Goal: Task Accomplishment & Management: Complete application form

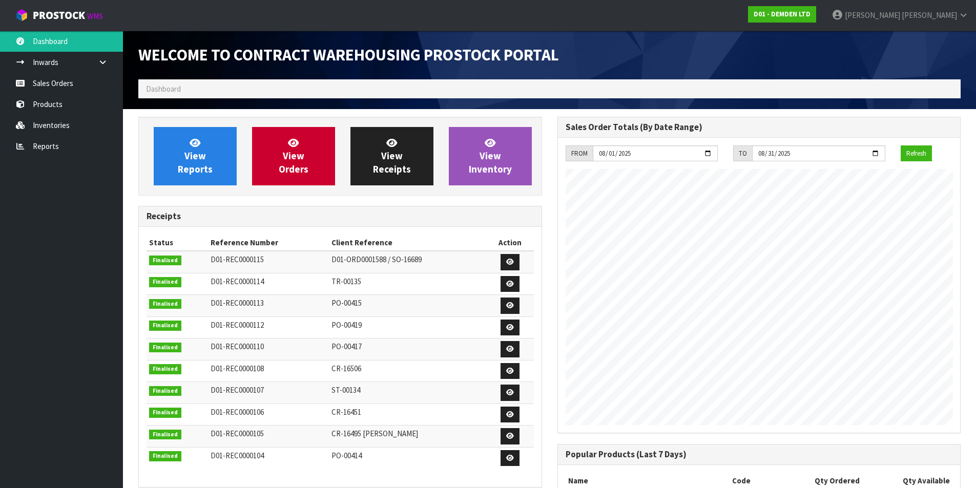
scroll to position [452, 419]
click at [317, 152] on link "View Orders" at bounding box center [293, 156] width 83 height 58
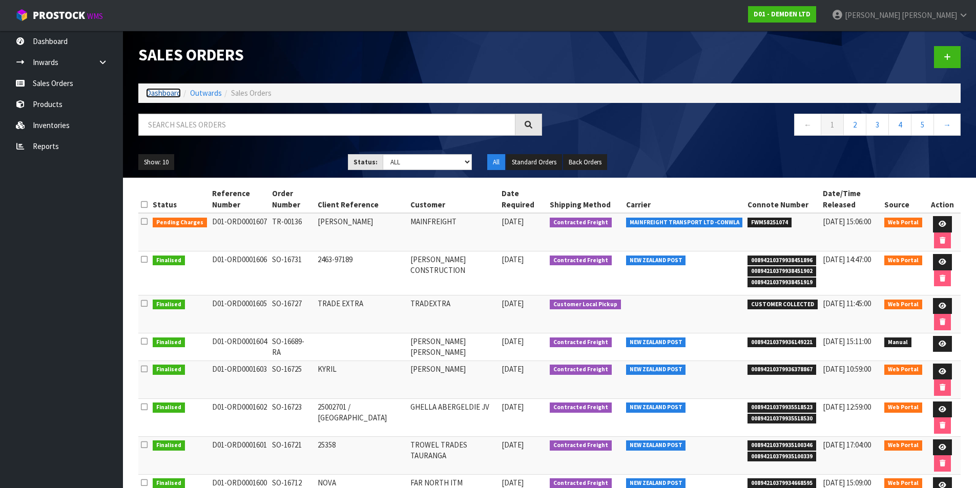
click at [151, 93] on link "Dashboard" at bounding box center [163, 93] width 35 height 10
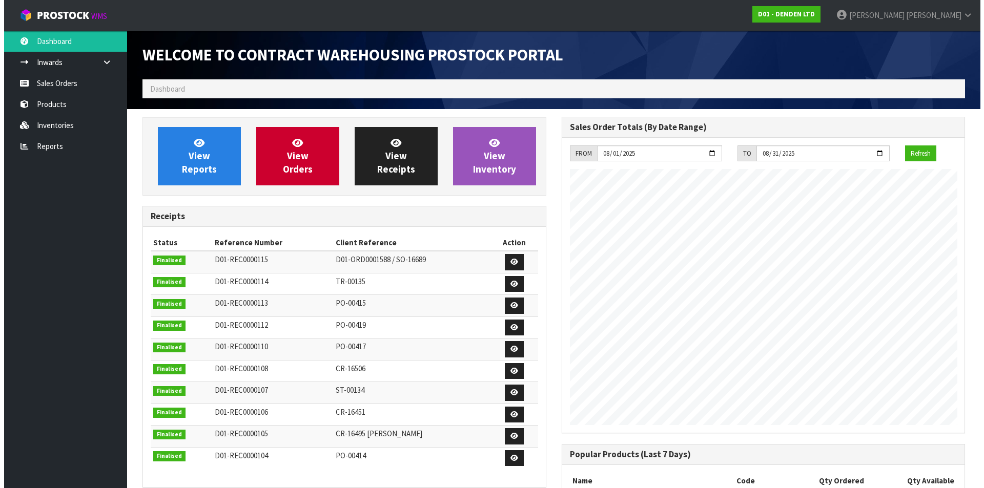
scroll to position [452, 419]
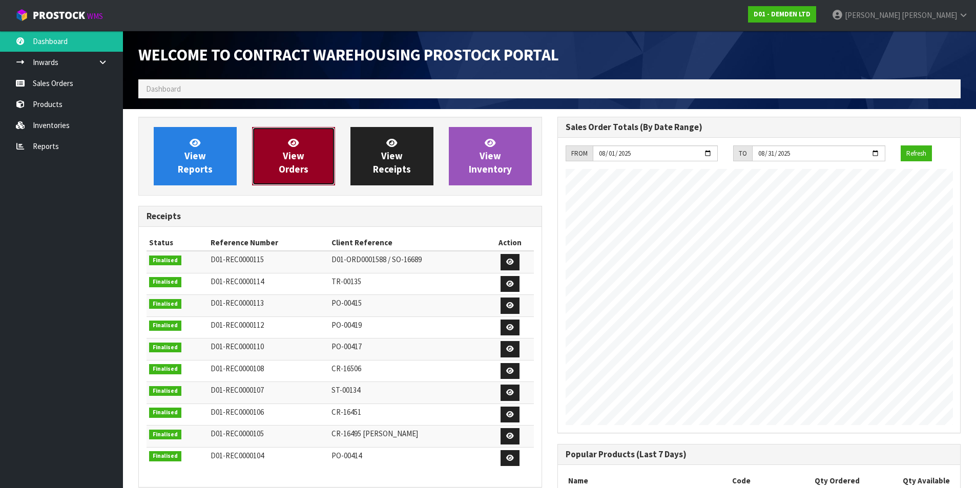
click at [303, 151] on span "View Orders" at bounding box center [294, 156] width 30 height 38
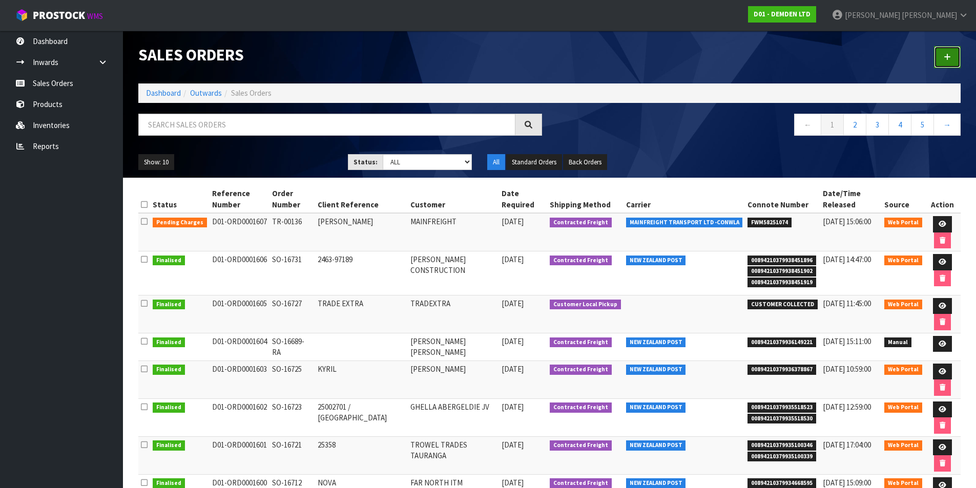
click at [947, 50] on link at bounding box center [947, 57] width 27 height 22
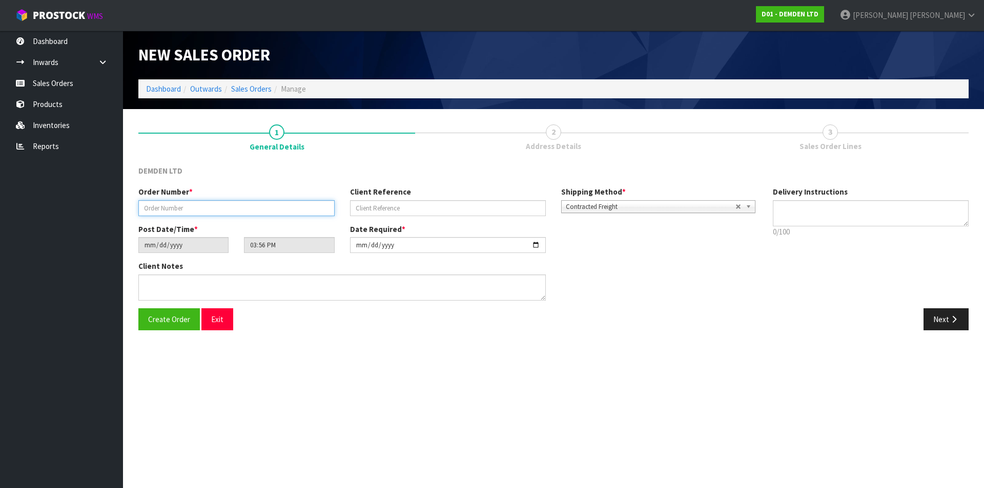
click at [197, 208] on input "text" at bounding box center [236, 208] width 196 height 16
type input "SO-16737"
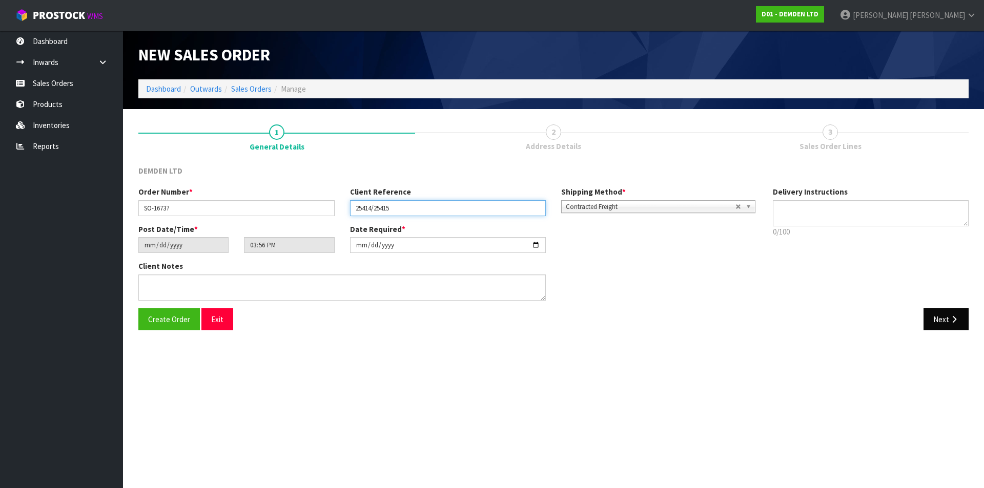
type input "25414/25415"
click at [943, 320] on button "Next" at bounding box center [945, 319] width 45 height 22
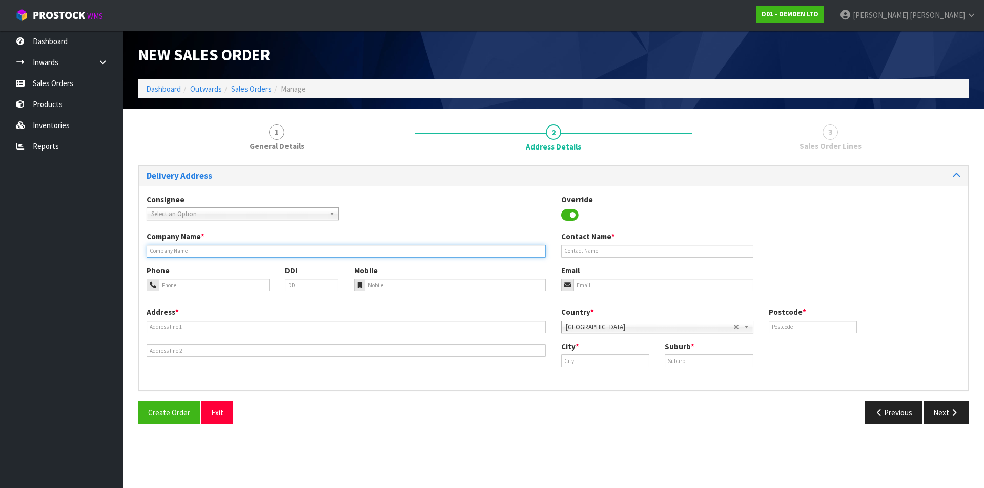
click at [172, 252] on input "text" at bounding box center [346, 251] width 399 height 13
type input "TROWEL TRADES TAURANGA"
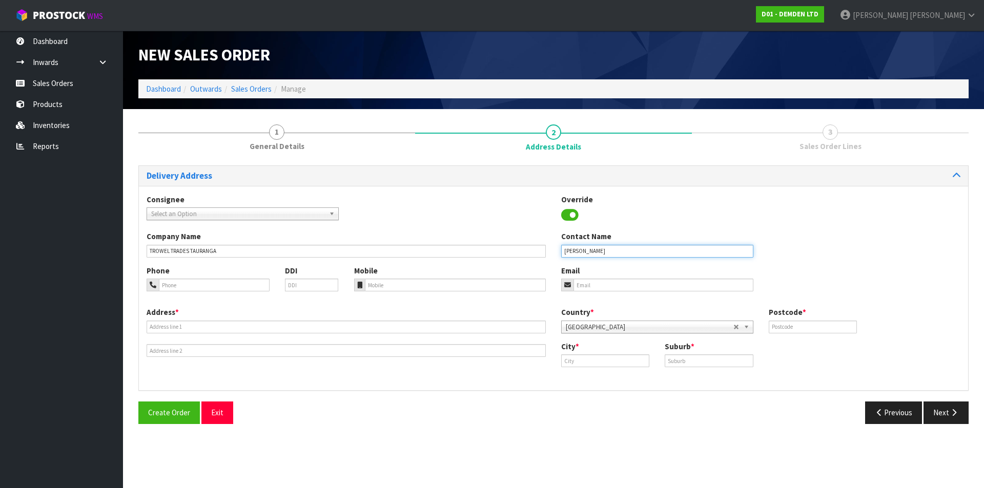
type input "[PERSON_NAME]"
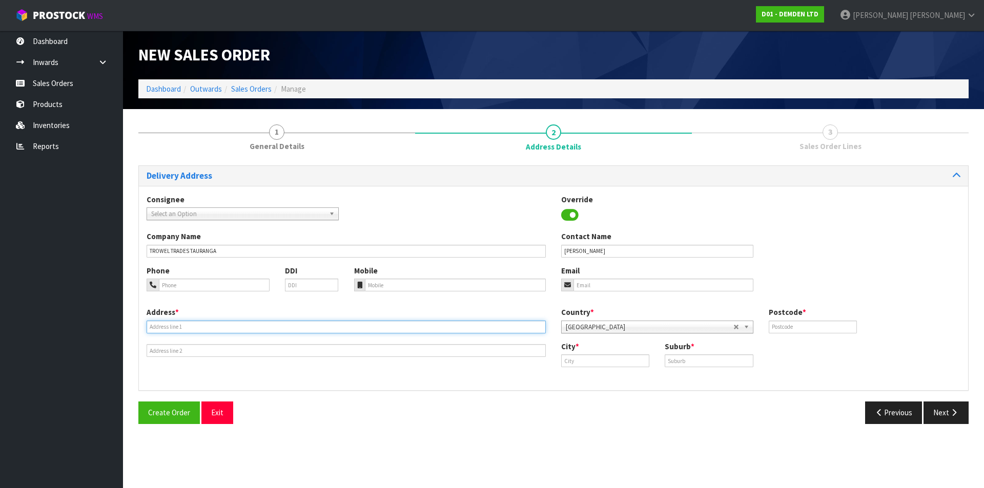
click at [202, 327] on input "text" at bounding box center [346, 327] width 399 height 13
type input "[STREET_ADDRESS]"
type input "3112"
type input "t"
type input "[GEOGRAPHIC_DATA]"
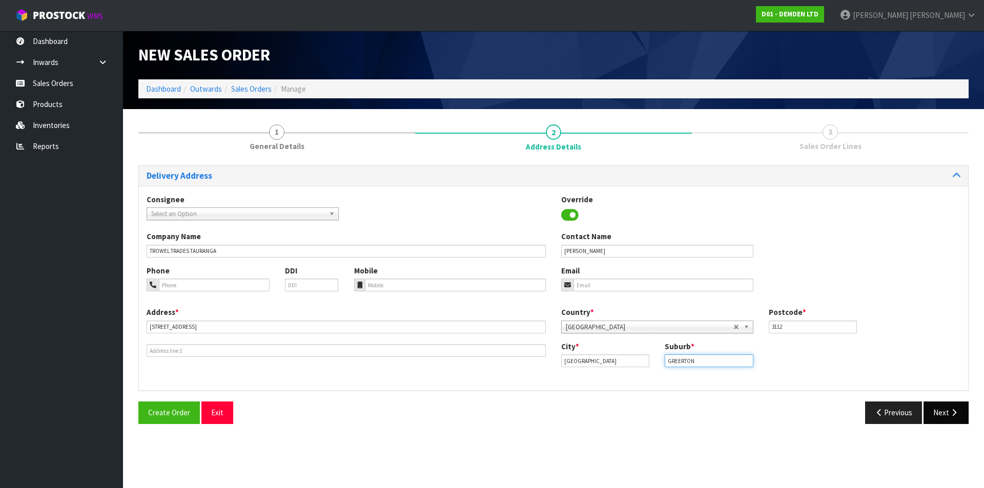
type input "GREERTON"
click at [945, 407] on button "Next" at bounding box center [945, 413] width 45 height 22
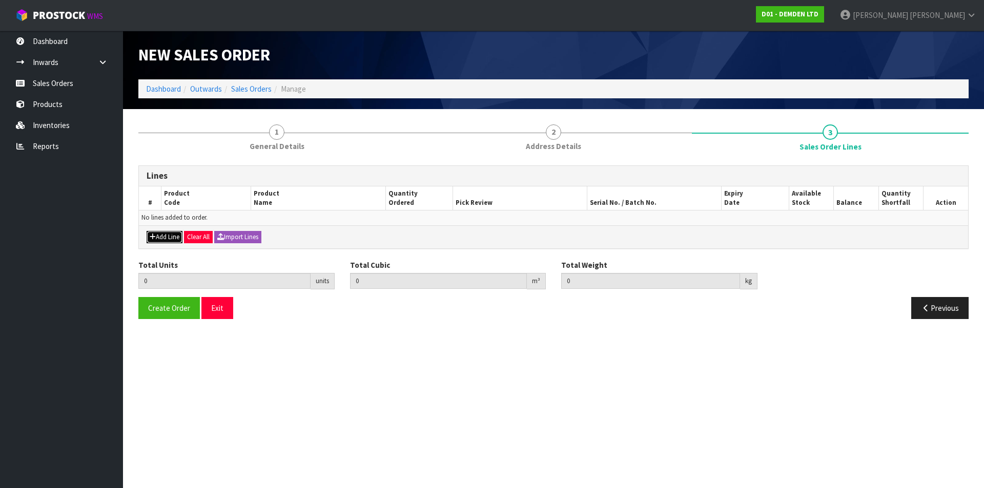
click at [174, 232] on button "Add Line" at bounding box center [165, 237] width 36 height 12
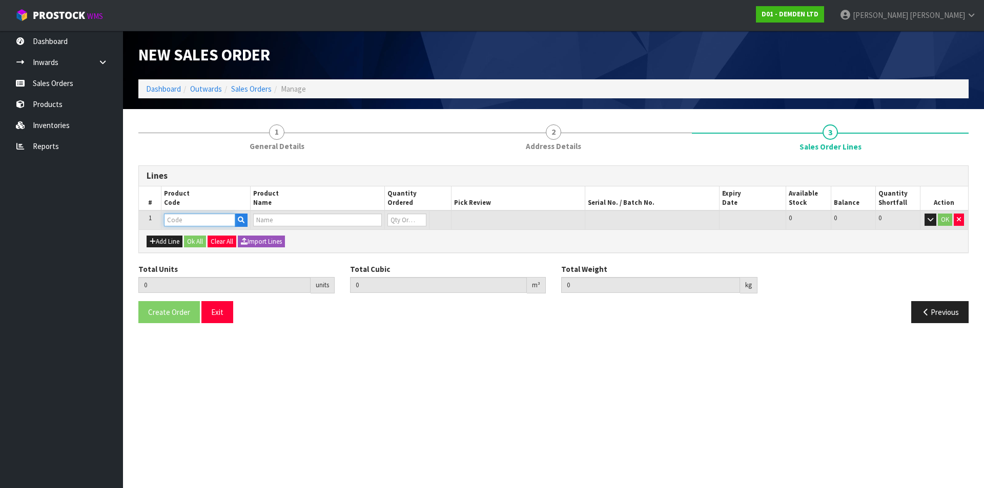
click at [187, 218] on input "text" at bounding box center [199, 220] width 71 height 13
type input "185120"
click at [211, 217] on input "text" at bounding box center [199, 220] width 71 height 13
type input "185120"
click at [266, 218] on input "text" at bounding box center [317, 220] width 128 height 13
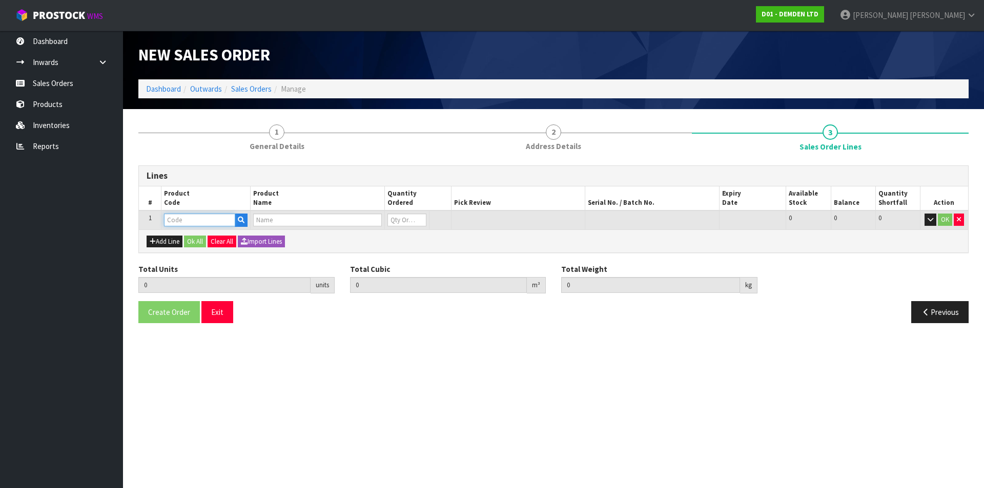
click at [213, 226] on input "text" at bounding box center [199, 220] width 71 height 13
click at [245, 219] on button "button" at bounding box center [241, 220] width 13 height 13
click at [240, 222] on icon "button" at bounding box center [241, 220] width 7 height 7
click at [191, 221] on input "text" at bounding box center [199, 220] width 71 height 13
click at [238, 219] on icon "button" at bounding box center [241, 220] width 7 height 7
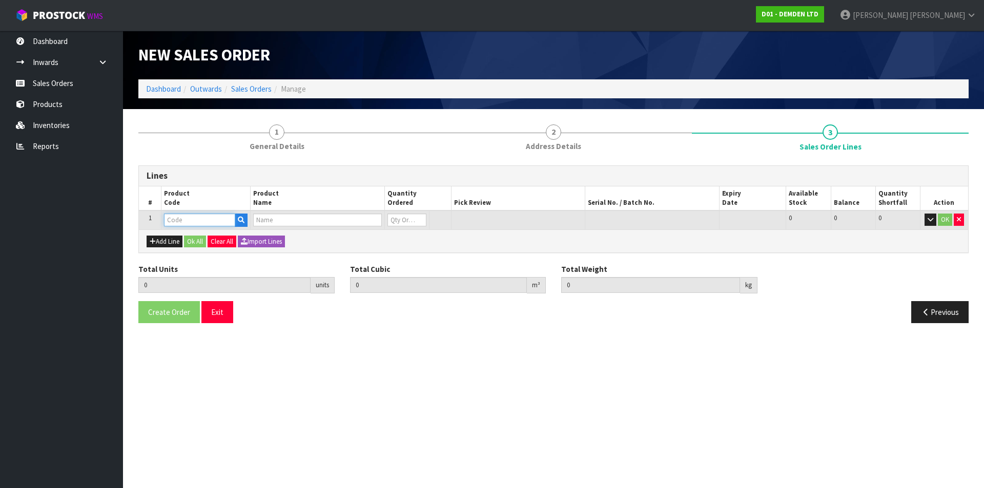
click at [203, 219] on input "text" at bounding box center [199, 220] width 71 height 13
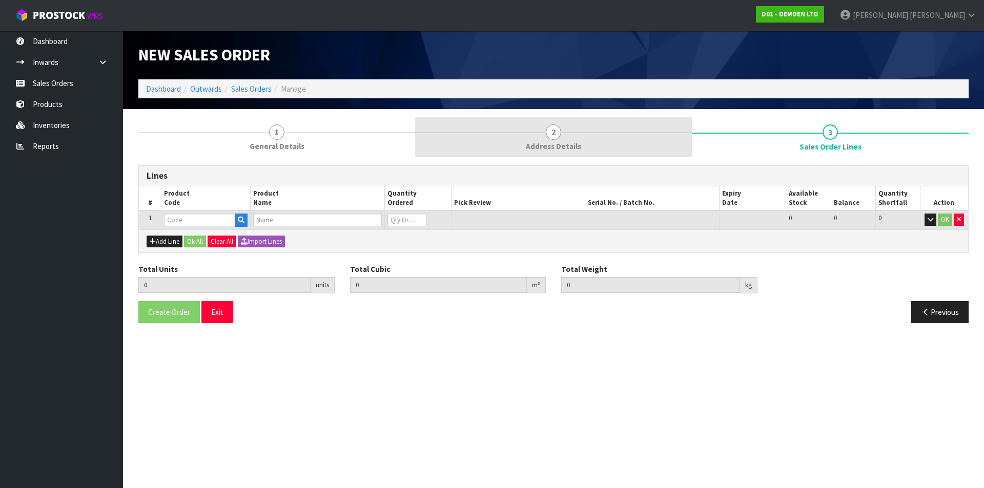
click at [544, 142] on span "Address Details" at bounding box center [553, 146] width 55 height 11
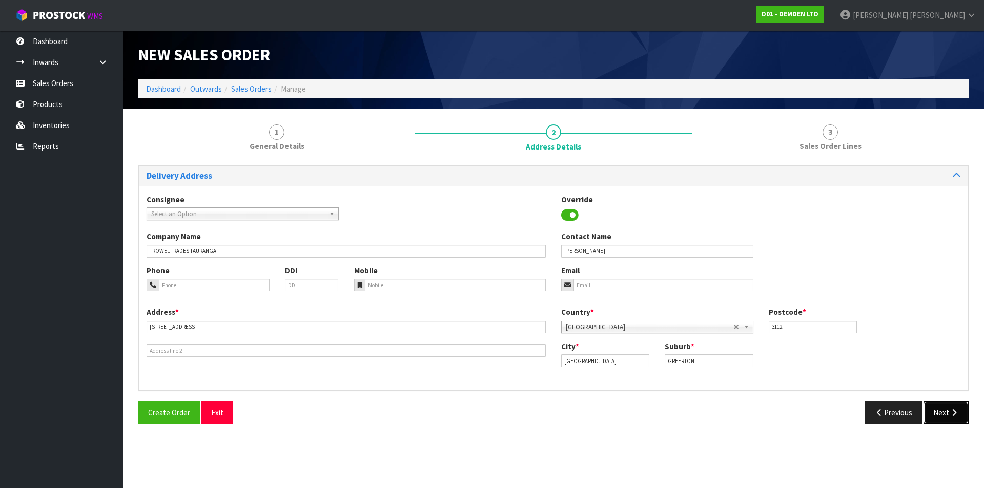
click at [953, 409] on icon "button" at bounding box center [954, 413] width 10 height 8
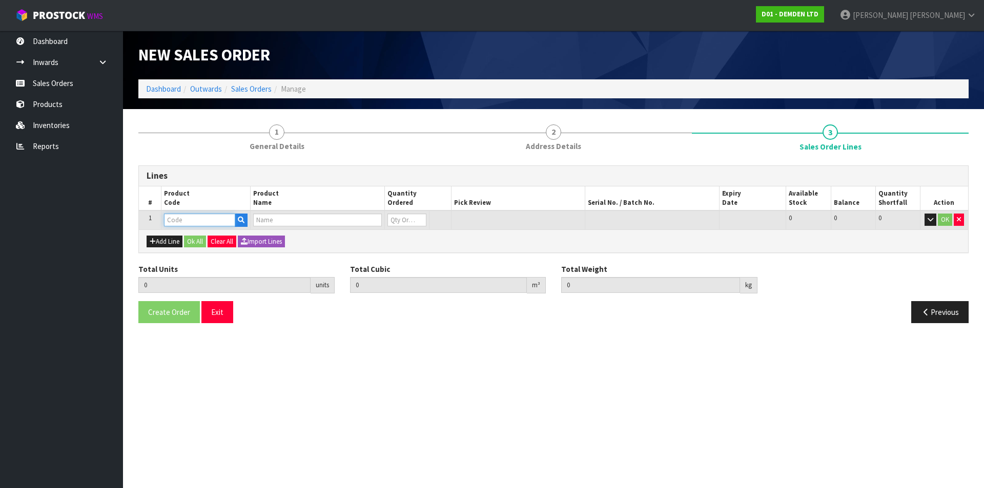
click at [199, 220] on input "text" at bounding box center [199, 220] width 71 height 13
type input "185120"
click at [290, 220] on input "text" at bounding box center [317, 220] width 128 height 13
click at [423, 213] on td at bounding box center [406, 220] width 45 height 19
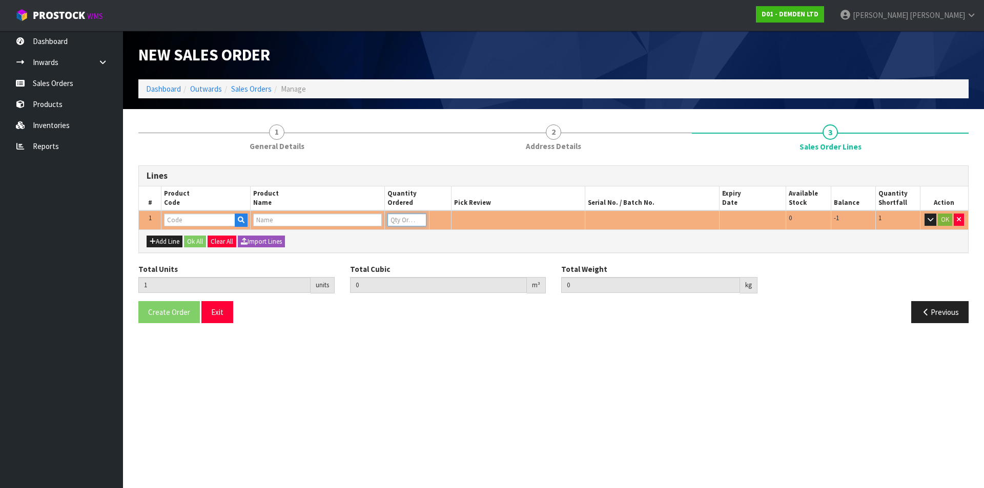
type input "1"
click at [419, 218] on input "1" at bounding box center [406, 220] width 39 height 13
click at [217, 222] on input "text" at bounding box center [199, 220] width 71 height 13
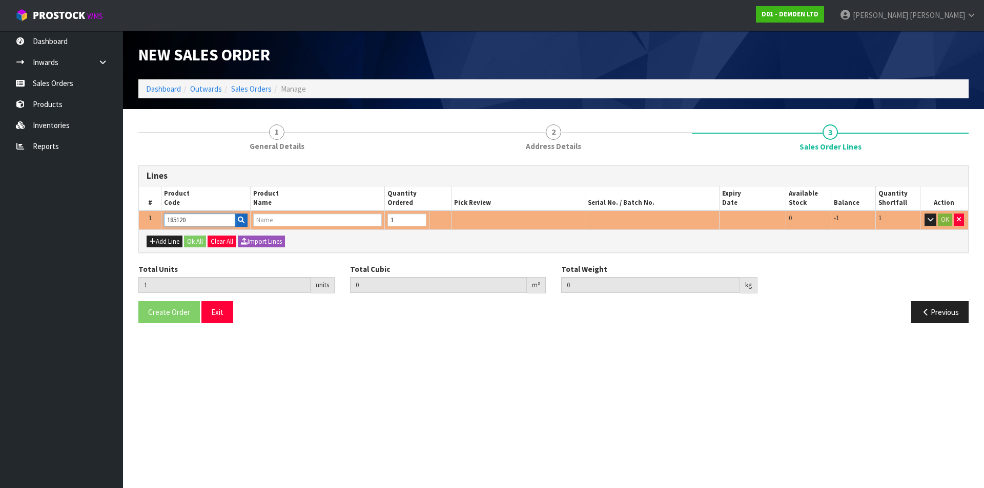
type input "185120"
type input "0"
click at [241, 218] on icon "button" at bounding box center [241, 220] width 7 height 7
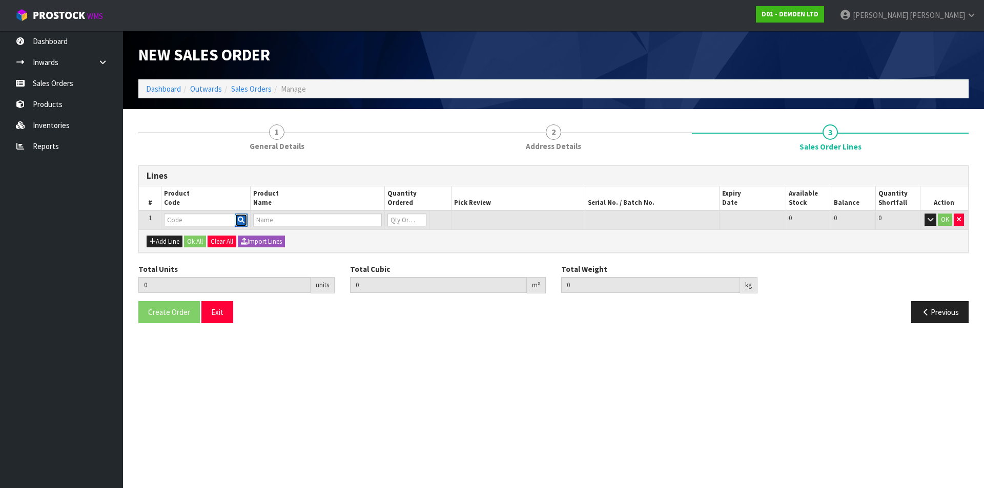
click at [241, 218] on icon "button" at bounding box center [241, 220] width 7 height 7
click at [961, 222] on button "button" at bounding box center [959, 220] width 10 height 12
type input "0.000000"
type input "0.000"
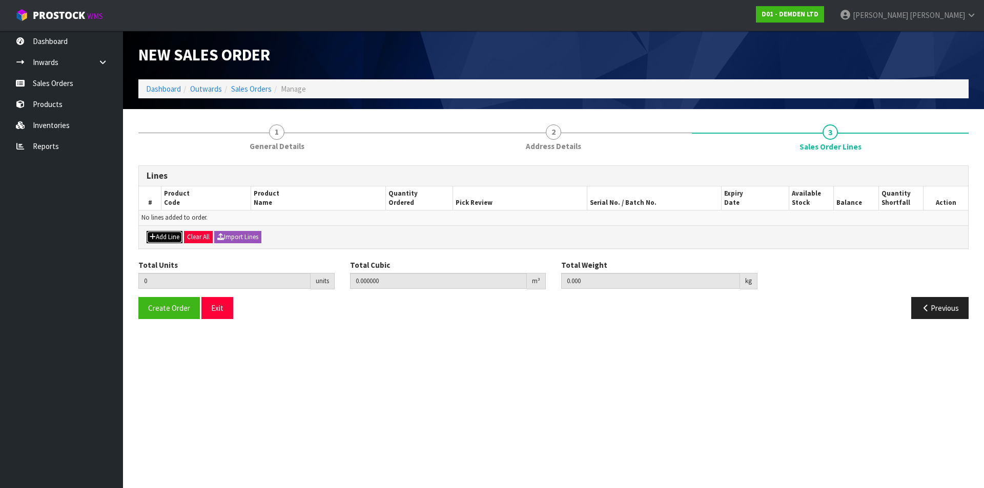
click at [164, 238] on button "Add Line" at bounding box center [165, 237] width 36 height 12
type input "0"
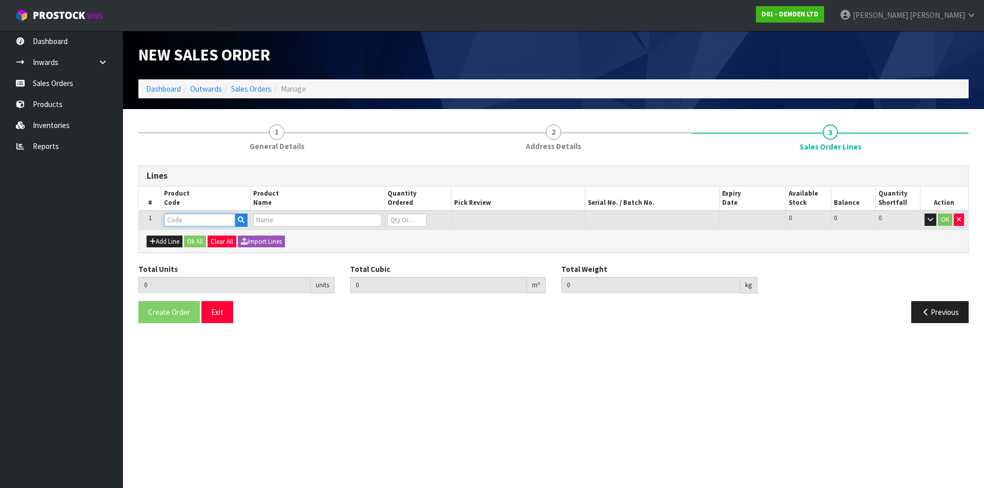
click at [185, 216] on input "text" at bounding box center [199, 220] width 71 height 13
click at [241, 219] on icon "button" at bounding box center [241, 220] width 7 height 7
click at [192, 221] on input "text" at bounding box center [199, 220] width 71 height 13
type input "185120"
click at [245, 222] on button "button" at bounding box center [241, 220] width 13 height 13
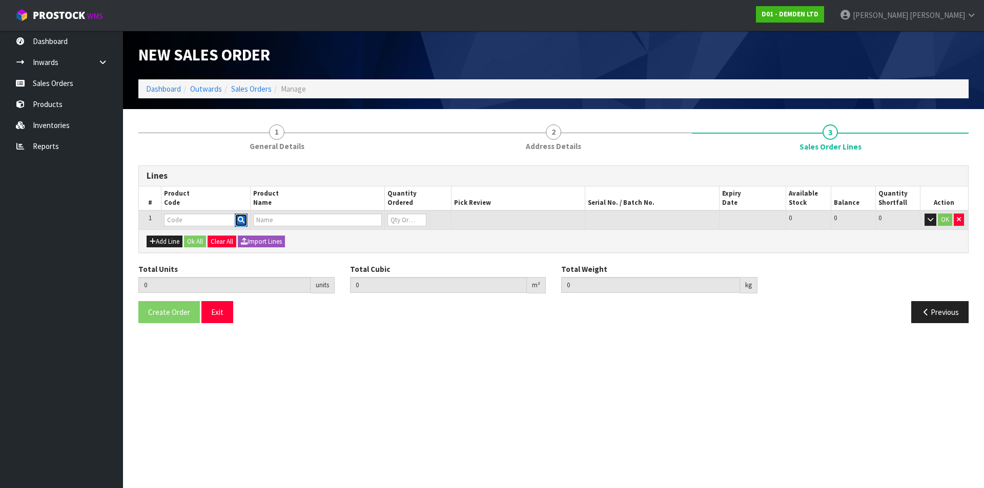
click at [241, 218] on icon "button" at bounding box center [241, 220] width 7 height 7
click at [661, 370] on section "New Sales Order Dashboard Outwards Sales Orders Manage New Sales Order Dashboar…" at bounding box center [492, 244] width 984 height 488
click at [193, 220] on input "text" at bounding box center [199, 220] width 71 height 13
type input "185120"
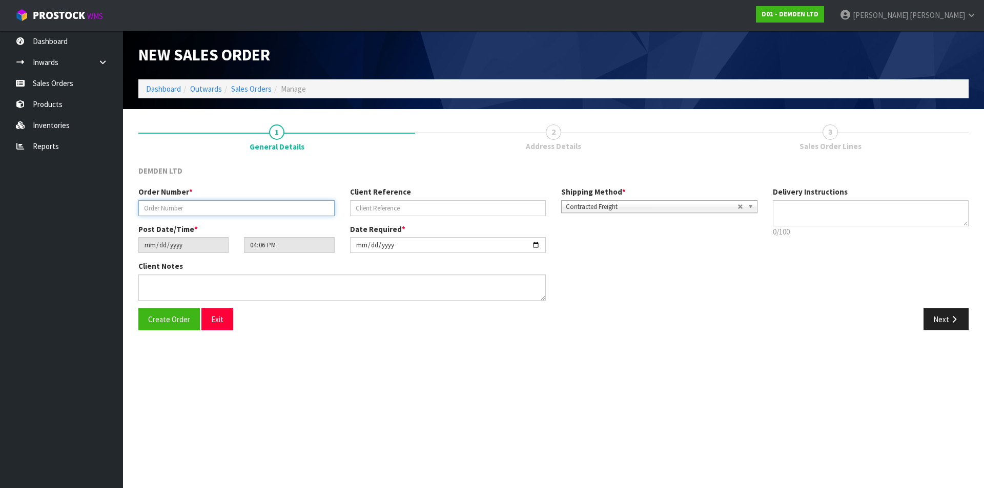
click at [179, 212] on input "text" at bounding box center [236, 208] width 196 height 16
click at [158, 89] on link "Dashboard" at bounding box center [163, 89] width 35 height 10
click at [253, 91] on link "Sales Orders" at bounding box center [251, 89] width 40 height 10
click at [252, 91] on link "Sales Orders" at bounding box center [251, 89] width 40 height 10
click at [228, 319] on button "Exit" at bounding box center [217, 319] width 32 height 22
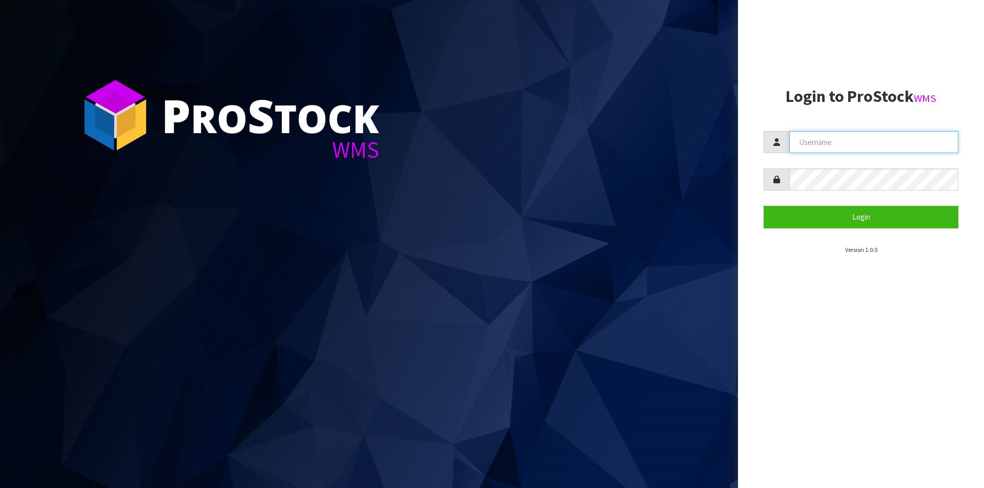
click at [823, 141] on input "text" at bounding box center [873, 142] width 169 height 22
type input "[PERSON_NAME][EMAIL_ADDRESS][DOMAIN_NAME]"
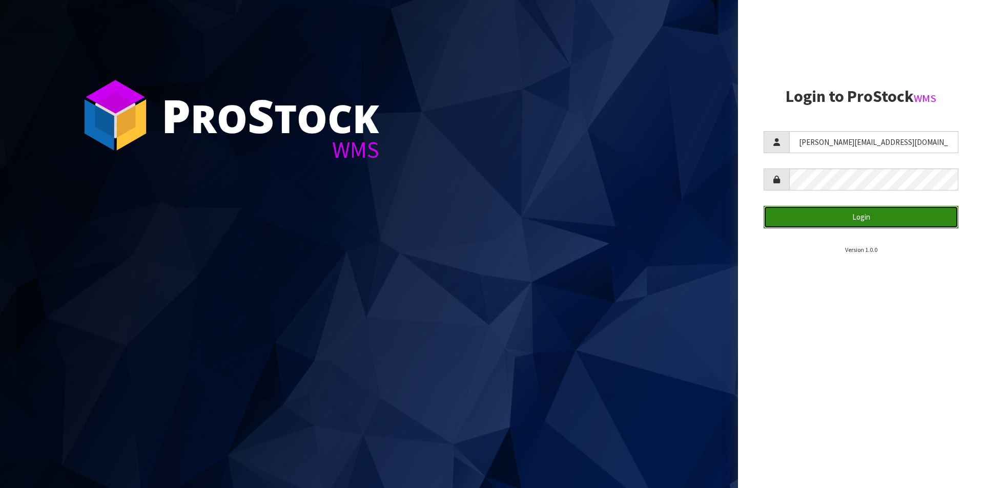
click at [817, 222] on button "Login" at bounding box center [860, 217] width 195 height 22
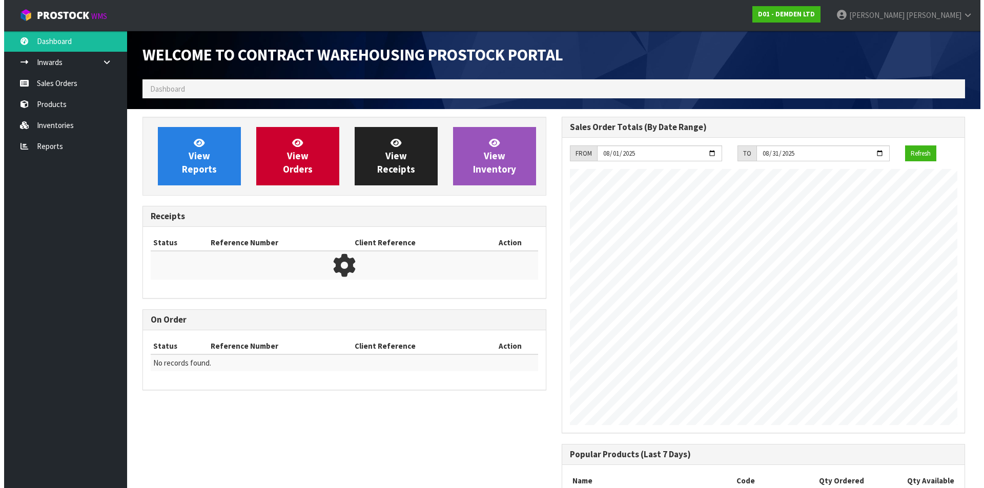
scroll to position [452, 419]
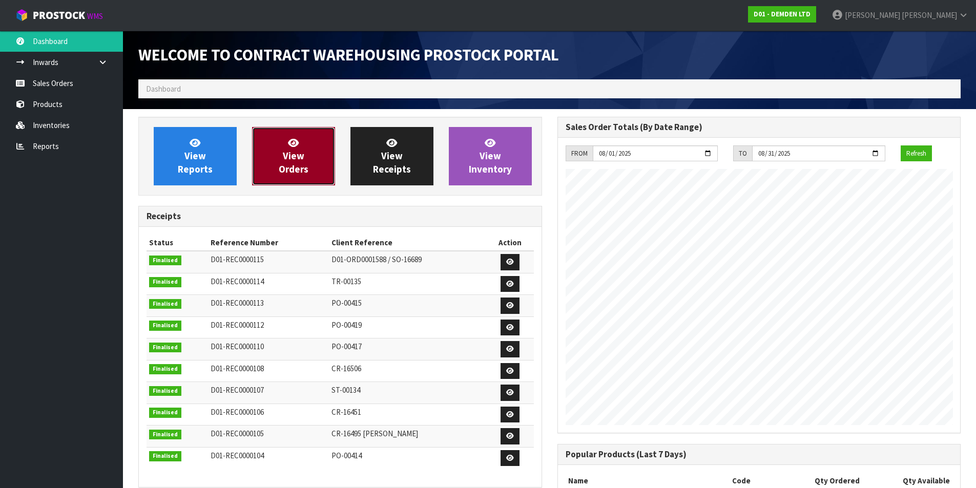
click at [283, 154] on span "View Orders" at bounding box center [294, 156] width 30 height 38
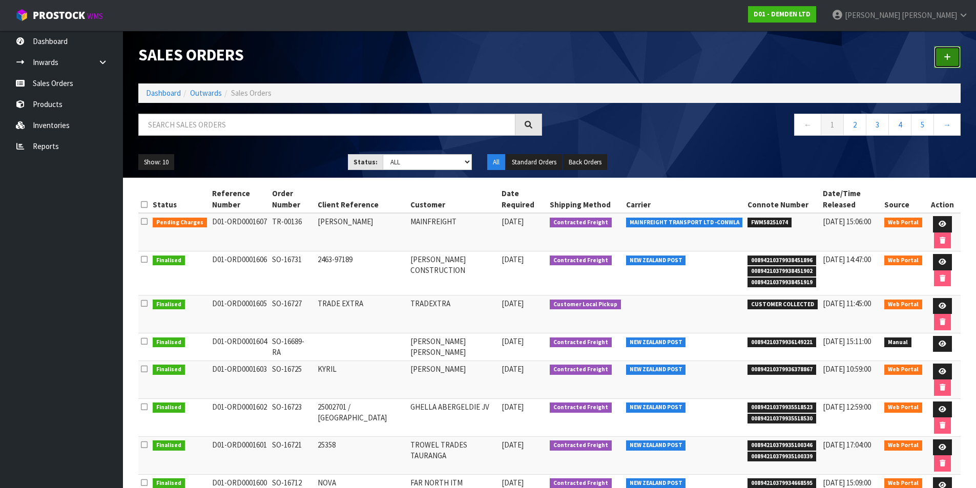
click at [940, 60] on link at bounding box center [947, 57] width 27 height 22
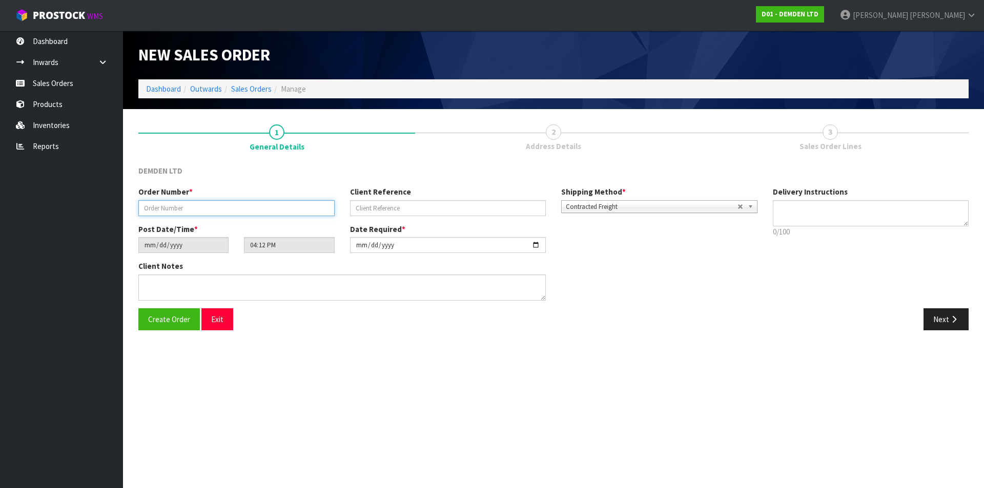
click at [207, 204] on input "text" at bounding box center [236, 208] width 196 height 16
type input "SO-16737"
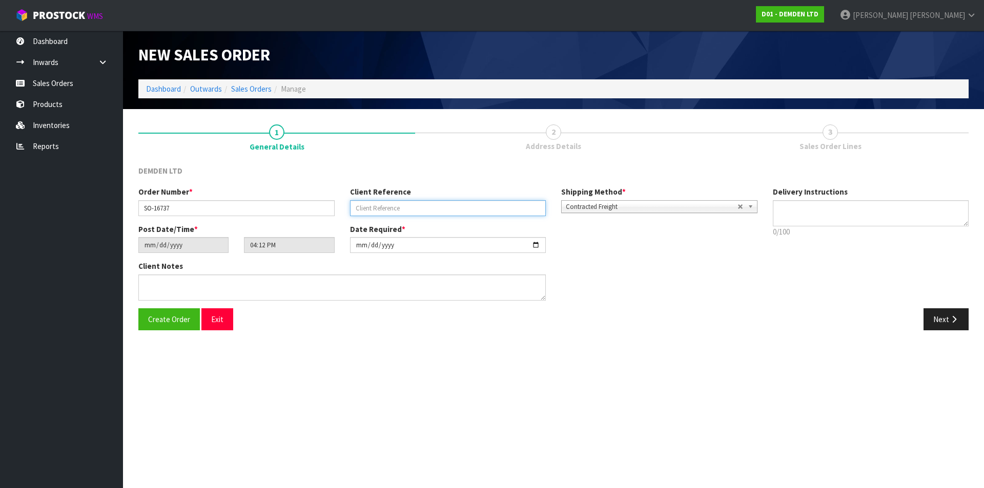
click at [355, 208] on input "text" at bounding box center [448, 208] width 196 height 16
type input "25414/25415"
click at [933, 315] on button "Next" at bounding box center [945, 319] width 45 height 22
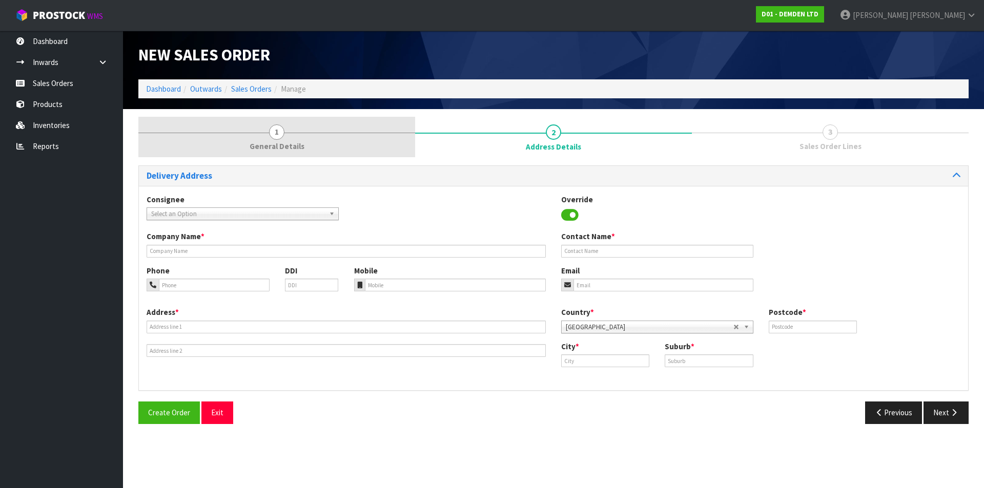
click at [273, 133] on span "1" at bounding box center [276, 132] width 15 height 15
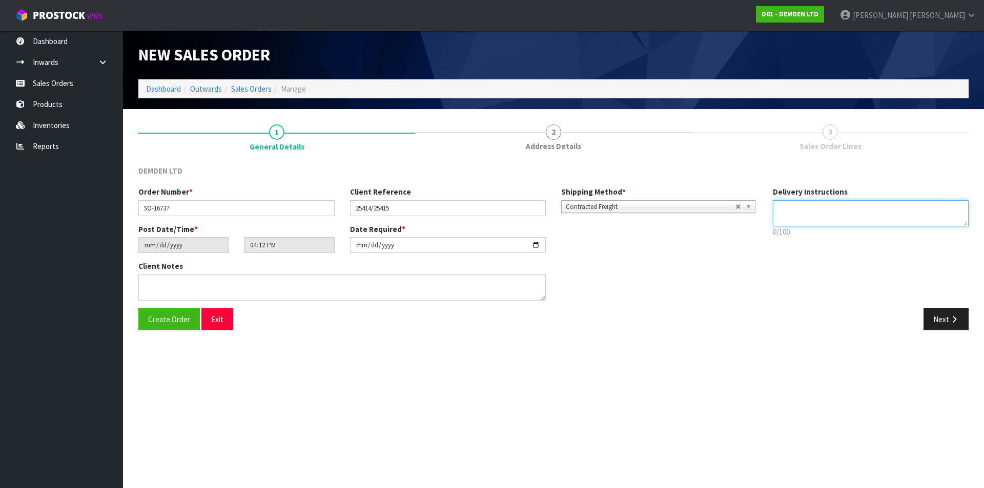
click at [793, 213] on textarea at bounding box center [871, 213] width 196 height 26
type textarea "OVERNIGHT COURIER PLEASE"
click at [945, 325] on button "Next" at bounding box center [945, 319] width 45 height 22
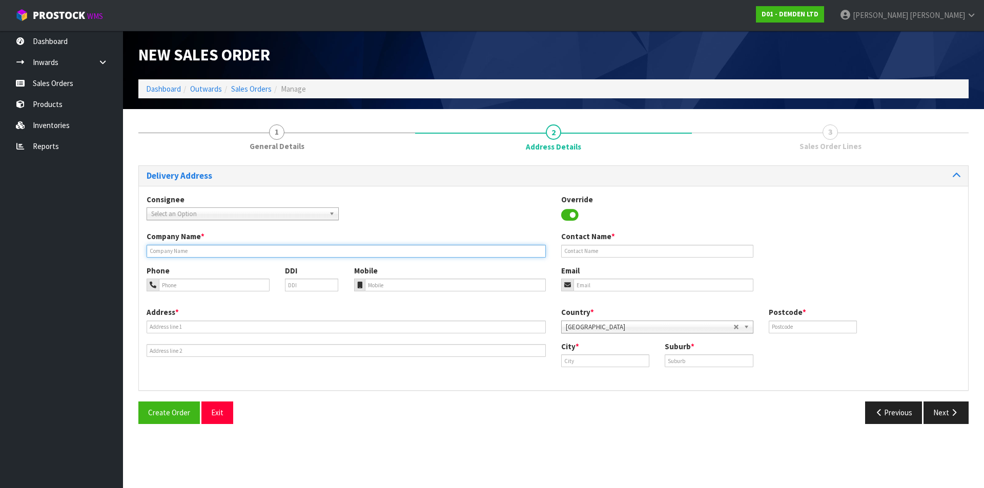
click at [173, 245] on input "text" at bounding box center [346, 251] width 399 height 13
type input "TROWEL TRADES TAURANGA"
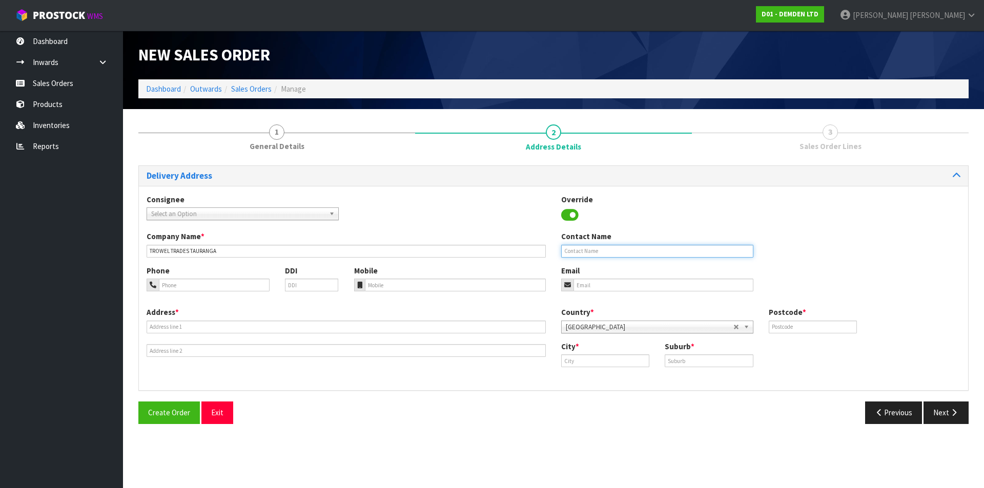
click at [591, 253] on input "text" at bounding box center [657, 251] width 192 height 13
type input "[PERSON_NAME]"
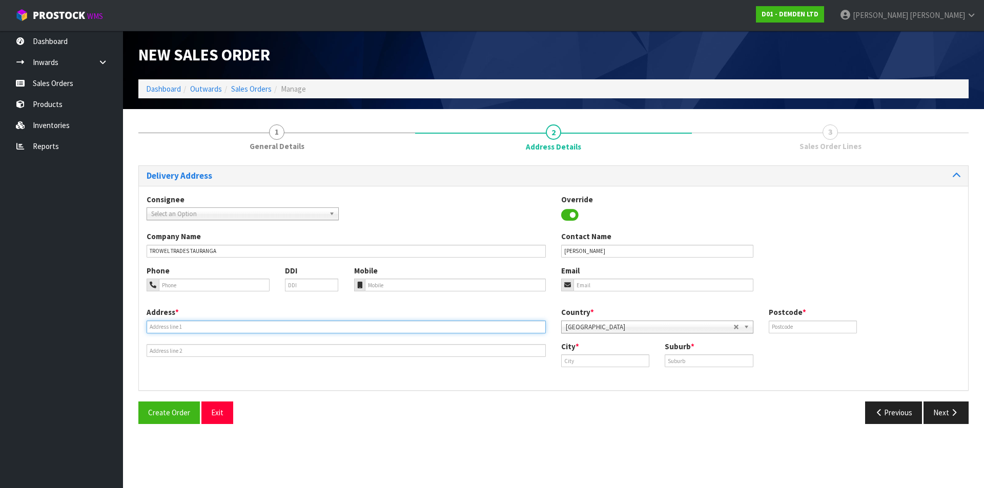
click at [188, 327] on input "text" at bounding box center [346, 327] width 399 height 13
type input "[STREET_ADDRESS]"
type input "3112"
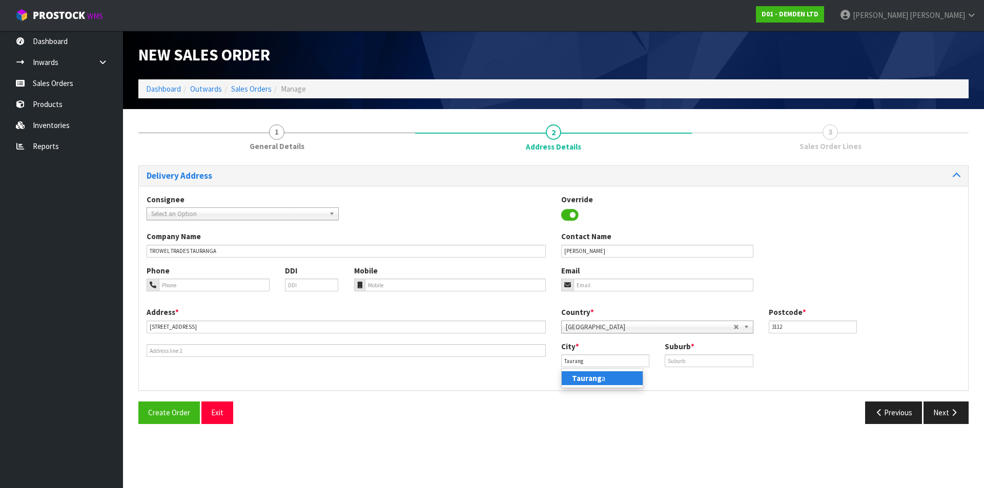
click at [568, 377] on link "Taurang a" at bounding box center [602, 378] width 81 height 14
type input "[GEOGRAPHIC_DATA]"
click at [706, 360] on input "text" at bounding box center [709, 361] width 88 height 13
type input "GREERTON"
click at [932, 419] on button "Next" at bounding box center [945, 413] width 45 height 22
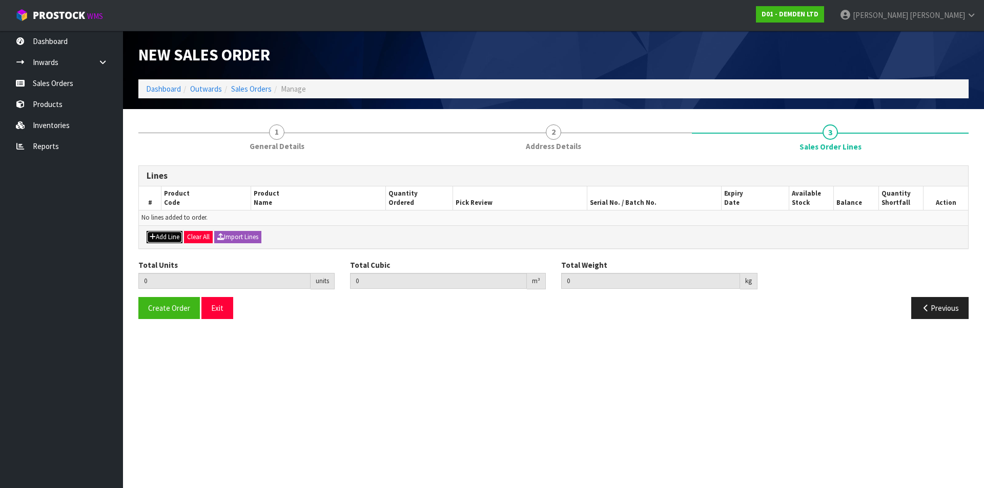
click at [155, 237] on button "Add Line" at bounding box center [165, 237] width 36 height 12
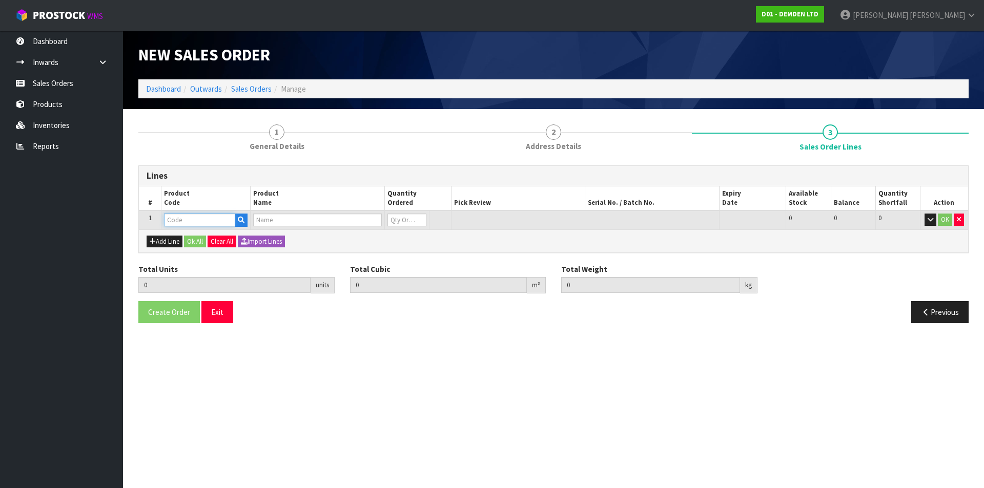
click at [175, 219] on input "text" at bounding box center [199, 220] width 71 height 13
type input "185120"
type input "0.000000"
type input "0.000"
type input "XYPEX MEGA MIX 1"
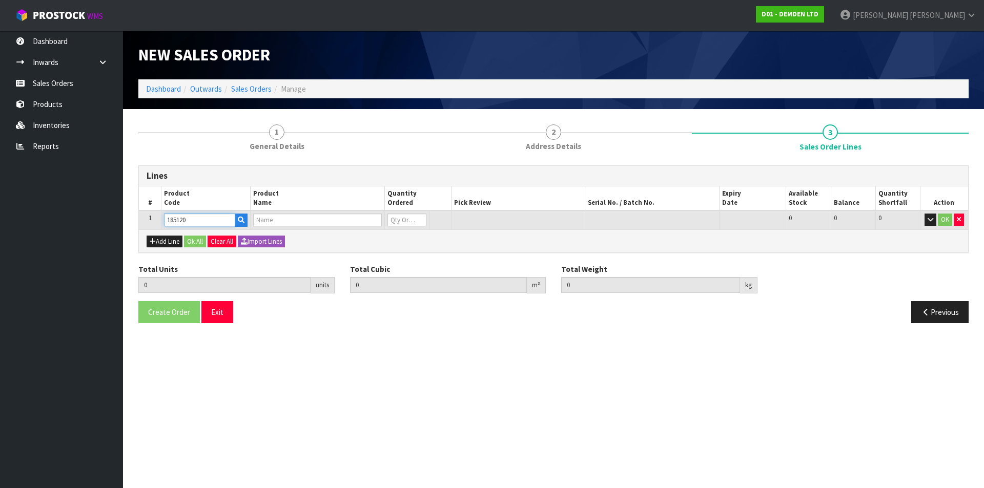
type input "0"
type input "185120"
type input "1"
type input "0.0369"
type input "20.3"
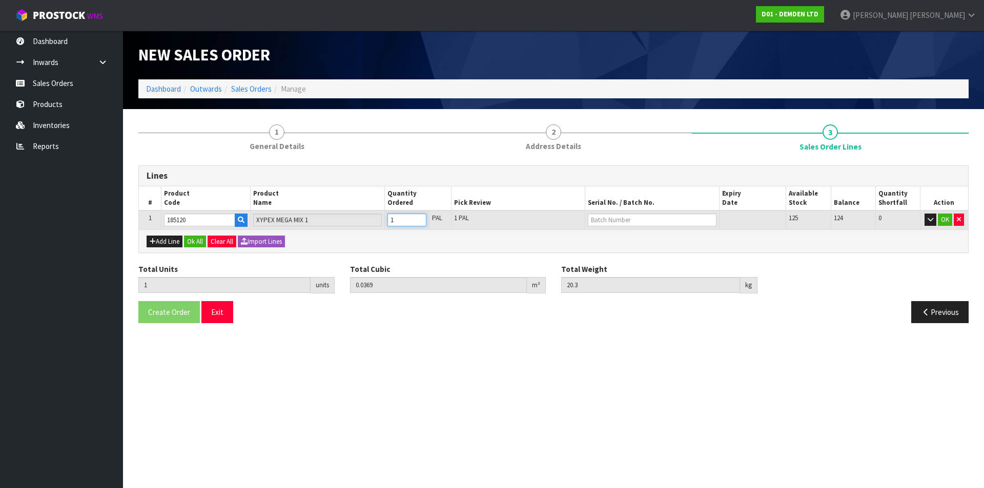
type input "1"
click at [419, 216] on input "1" at bounding box center [406, 220] width 39 height 13
click at [620, 220] on input "text" at bounding box center [652, 220] width 128 height 13
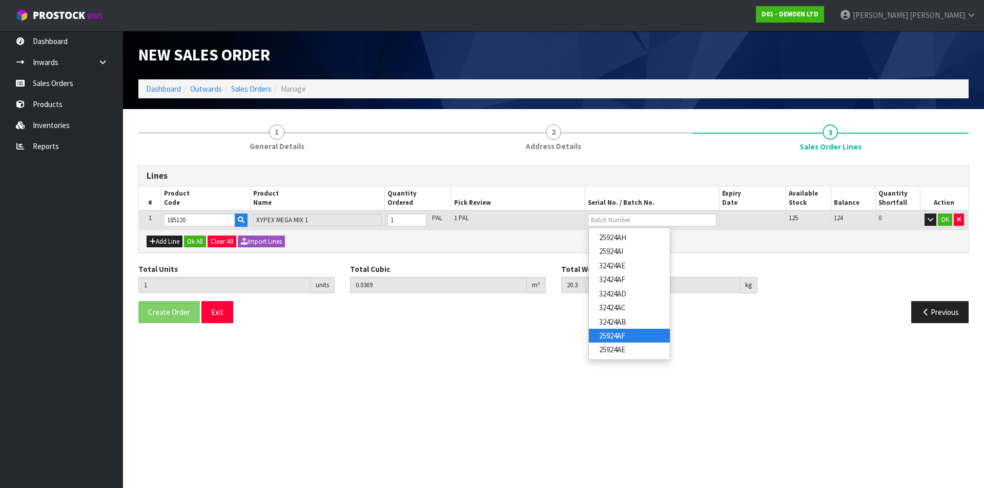
click at [621, 338] on link "25924AF" at bounding box center [629, 336] width 81 height 14
type input "25924AF"
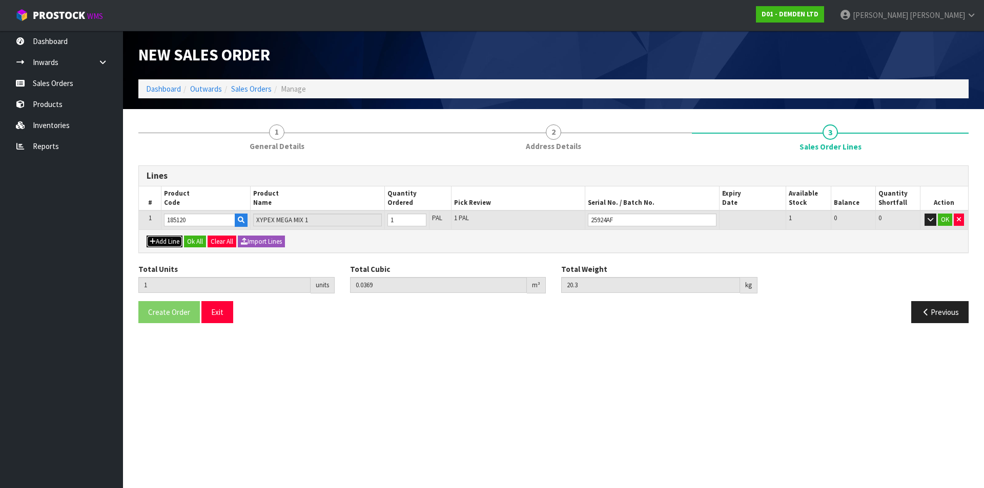
click at [166, 241] on button "Add Line" at bounding box center [165, 242] width 36 height 12
type input "0"
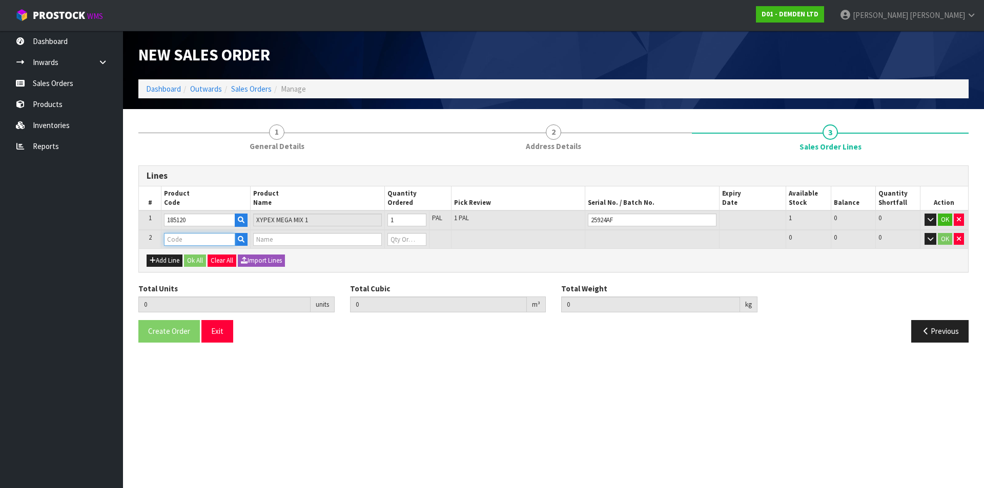
click at [177, 237] on input "text" at bounding box center [199, 239] width 71 height 13
type input "191379"
type input "1"
type input "0.0369"
type input "20.3"
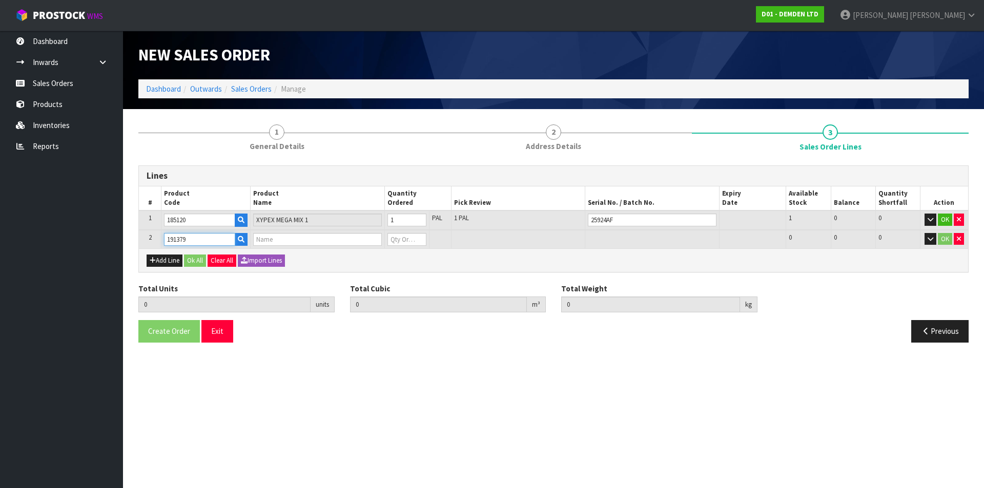
type input "XYCRYLIC ADMIX 3.79L"
type input "0"
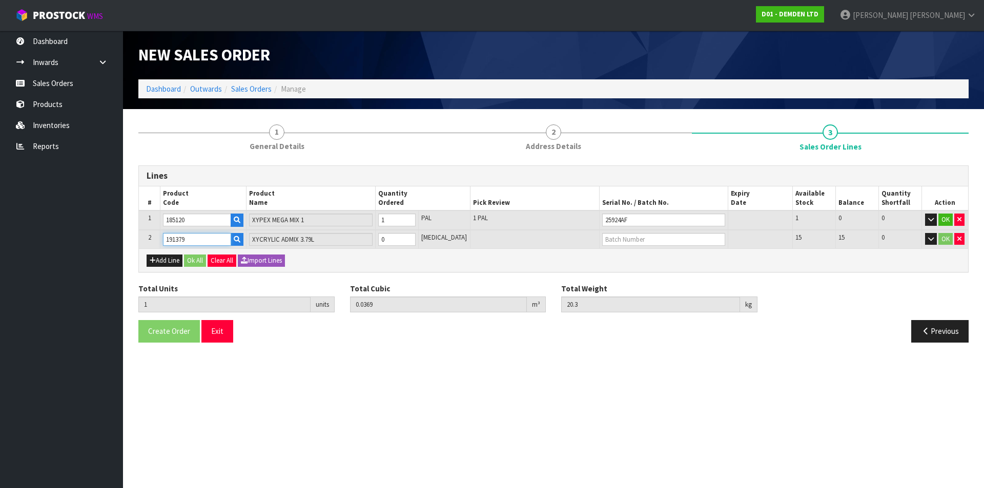
type input "191379"
type input "2"
type input "0.044588"
type input "24.3"
type input "1"
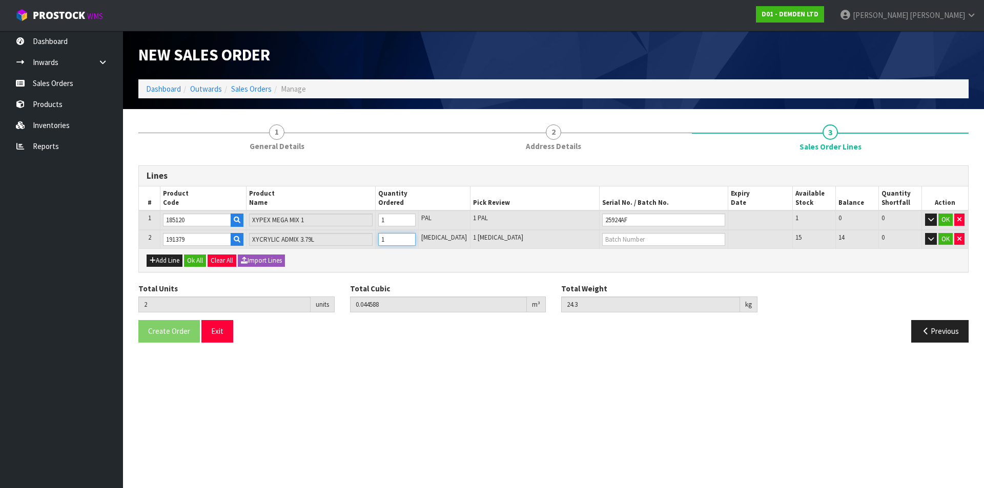
click at [416, 236] on input "1" at bounding box center [396, 239] width 37 height 13
click at [610, 243] on input "text" at bounding box center [663, 239] width 123 height 13
click at [613, 259] on link "203864" at bounding box center [629, 257] width 81 height 14
type input "203864"
click at [198, 262] on button "Ok All" at bounding box center [195, 261] width 22 height 12
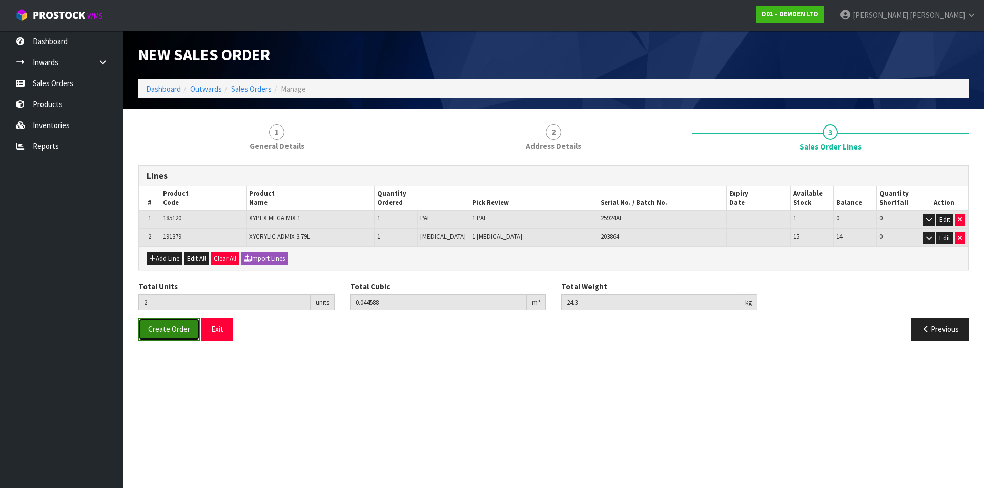
click at [171, 331] on span "Create Order" at bounding box center [169, 329] width 42 height 10
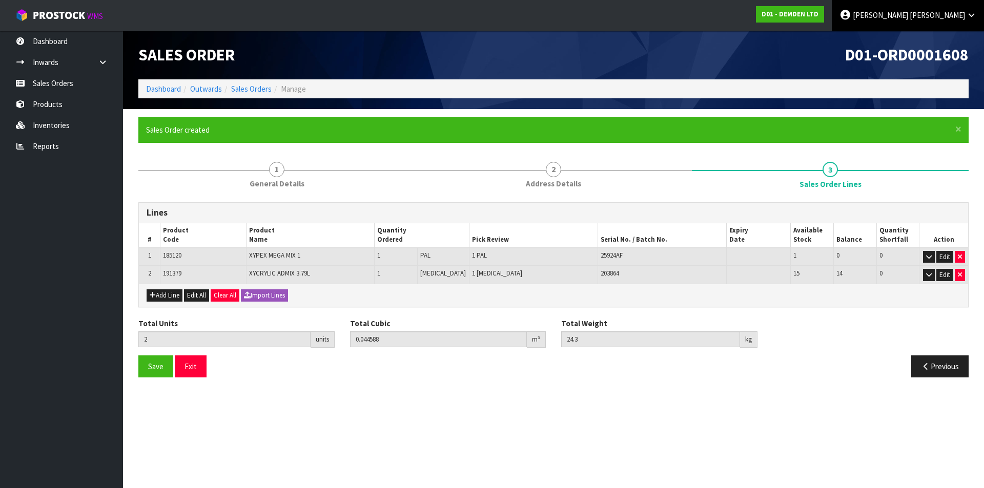
click at [908, 18] on span "[PERSON_NAME]" at bounding box center [880, 15] width 55 height 10
click at [929, 42] on link "Logout" at bounding box center [942, 41] width 81 height 14
